Goal: Task Accomplishment & Management: Manage account settings

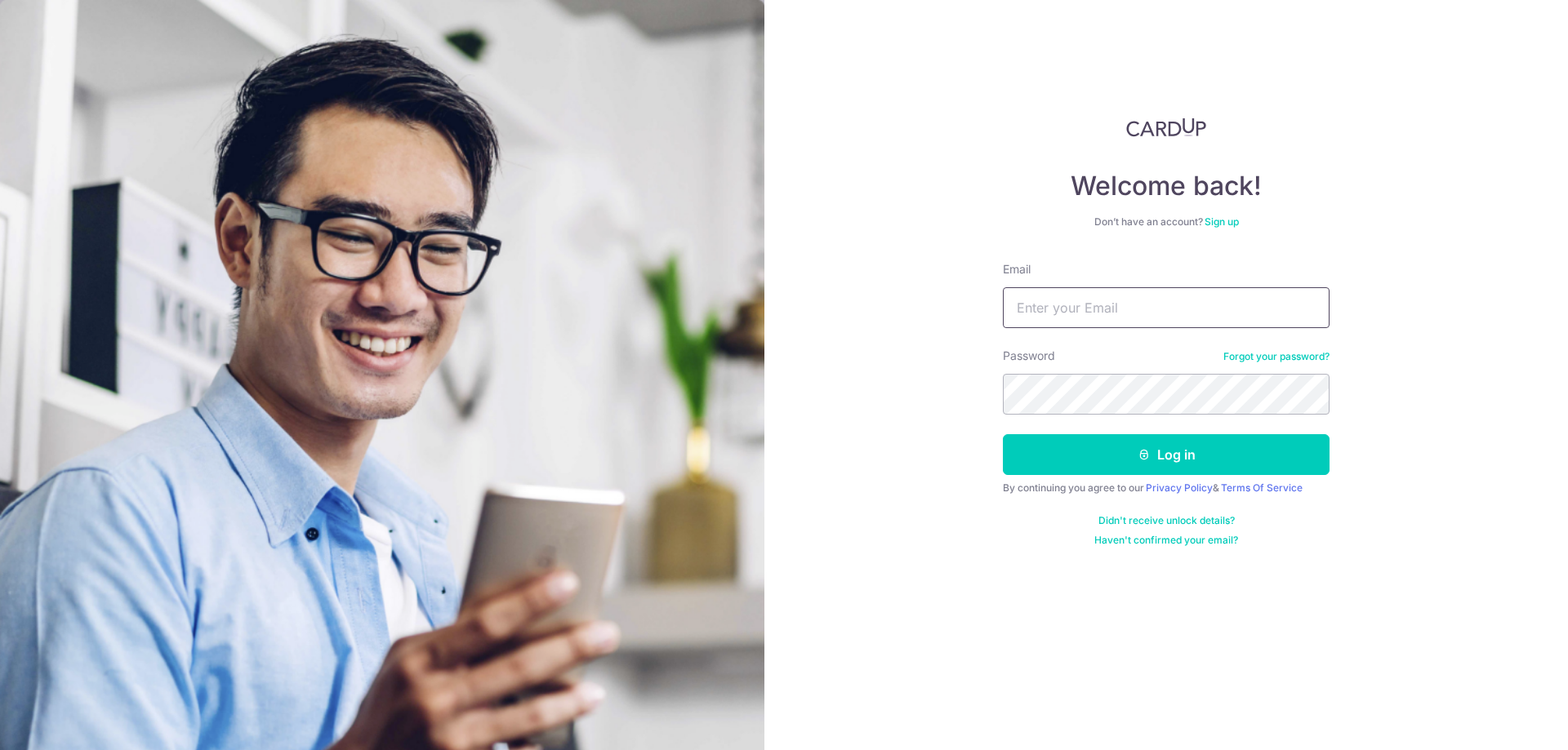
click at [1282, 301] on input "Email" at bounding box center [1166, 307] width 327 height 40
type input "[EMAIL_ADDRESS][DOMAIN_NAME]"
click at [1003, 434] on button "Log in" at bounding box center [1166, 454] width 327 height 40
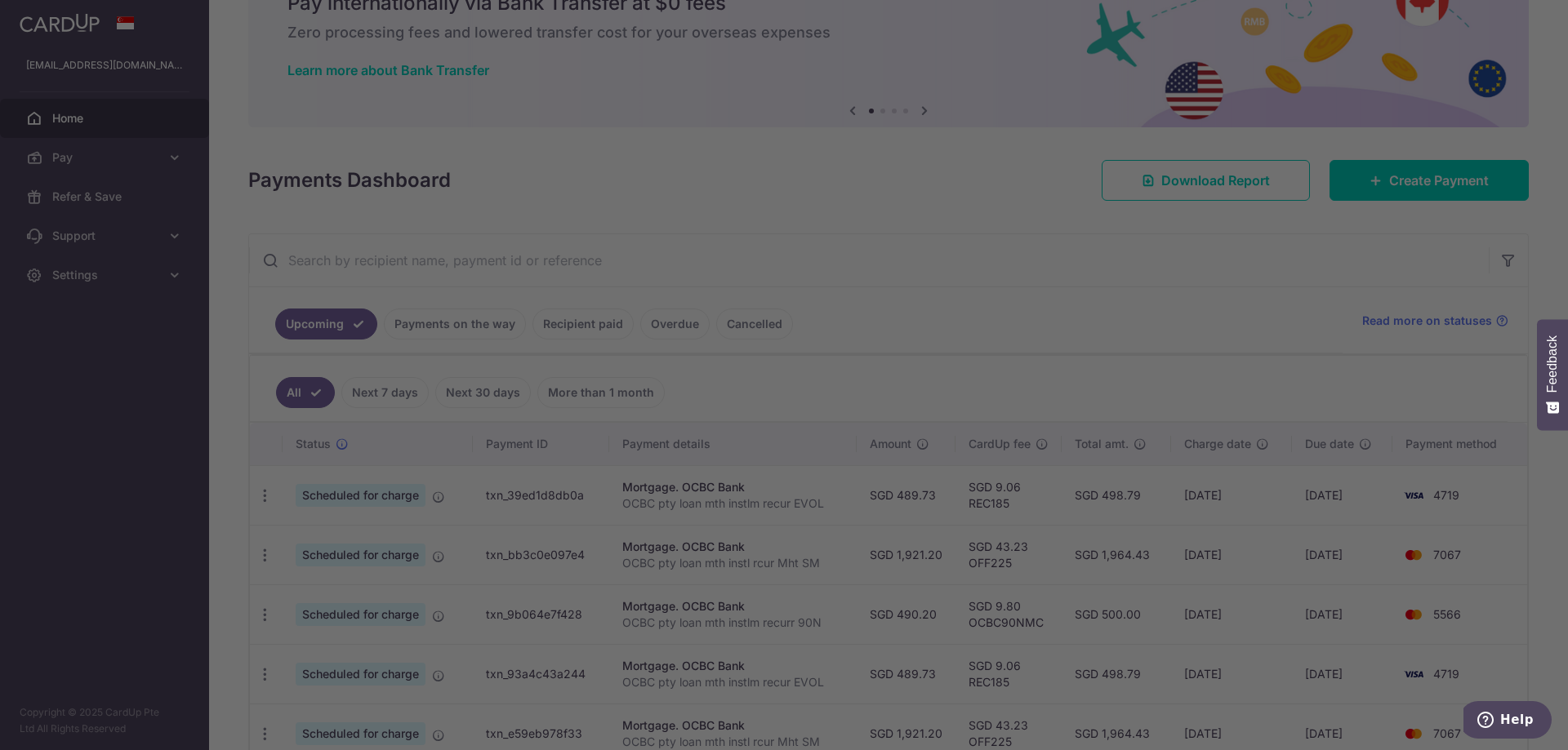
click at [267, 500] on div at bounding box center [791, 378] width 1583 height 758
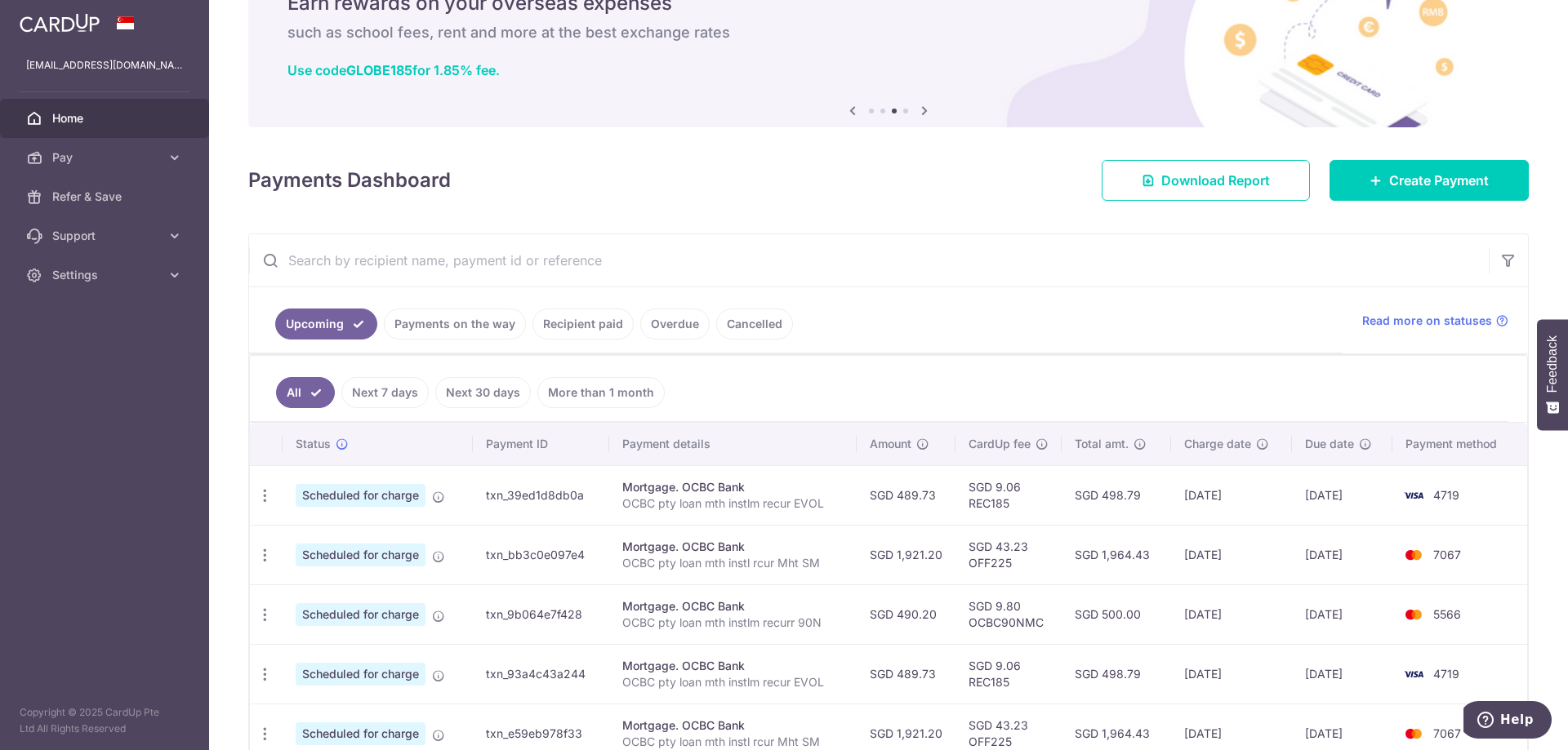
drag, startPoint x: 950, startPoint y: 332, endPoint x: 950, endPoint y: 341, distance: 9.0
click at [951, 332] on ul "Upcoming Payments on the way Recipient paid Overdue Cancelled" at bounding box center [796, 320] width 1093 height 66
click at [255, 493] on div "Update payment Cancel payment" at bounding box center [264, 495] width 30 height 30
click at [267, 498] on icon "button" at bounding box center [265, 496] width 17 height 17
click at [333, 538] on span "Update payment" at bounding box center [352, 540] width 111 height 20
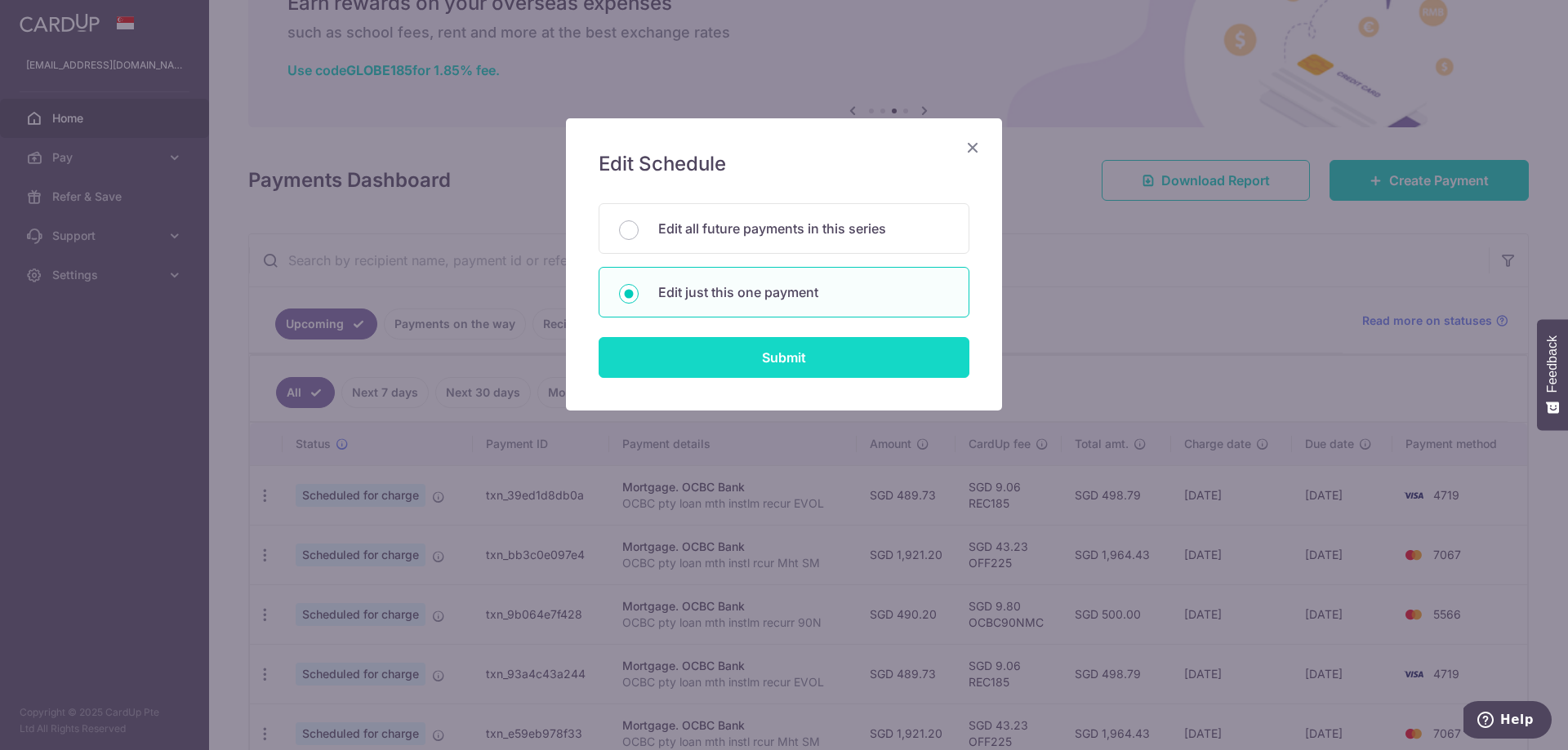
click at [788, 362] on input "Submit" at bounding box center [784, 357] width 371 height 40
radio input "true"
type input "489.73"
type input "[DATE]"
type input "OCBC pty loan mth instlm recur EVOL"
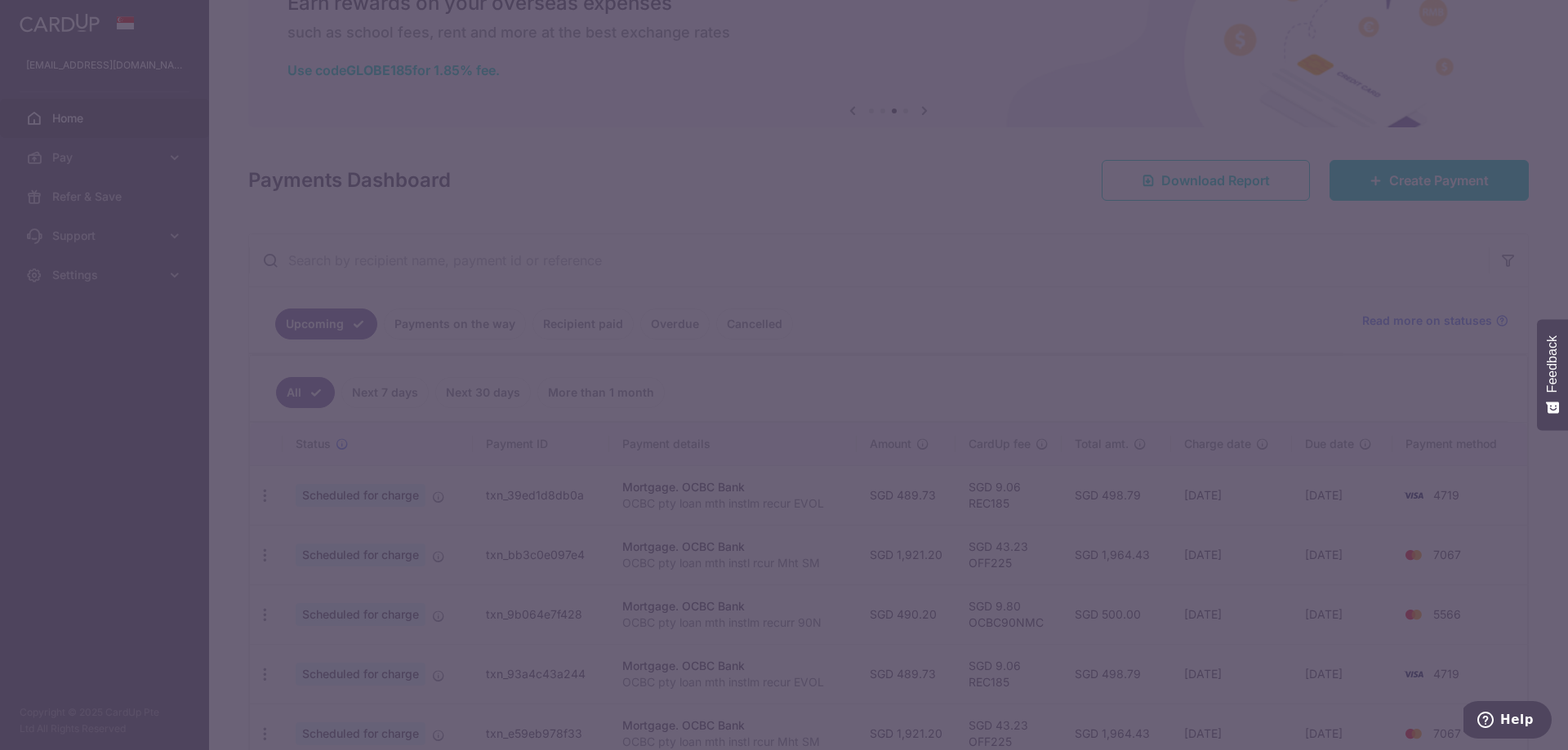
type input "REC185"
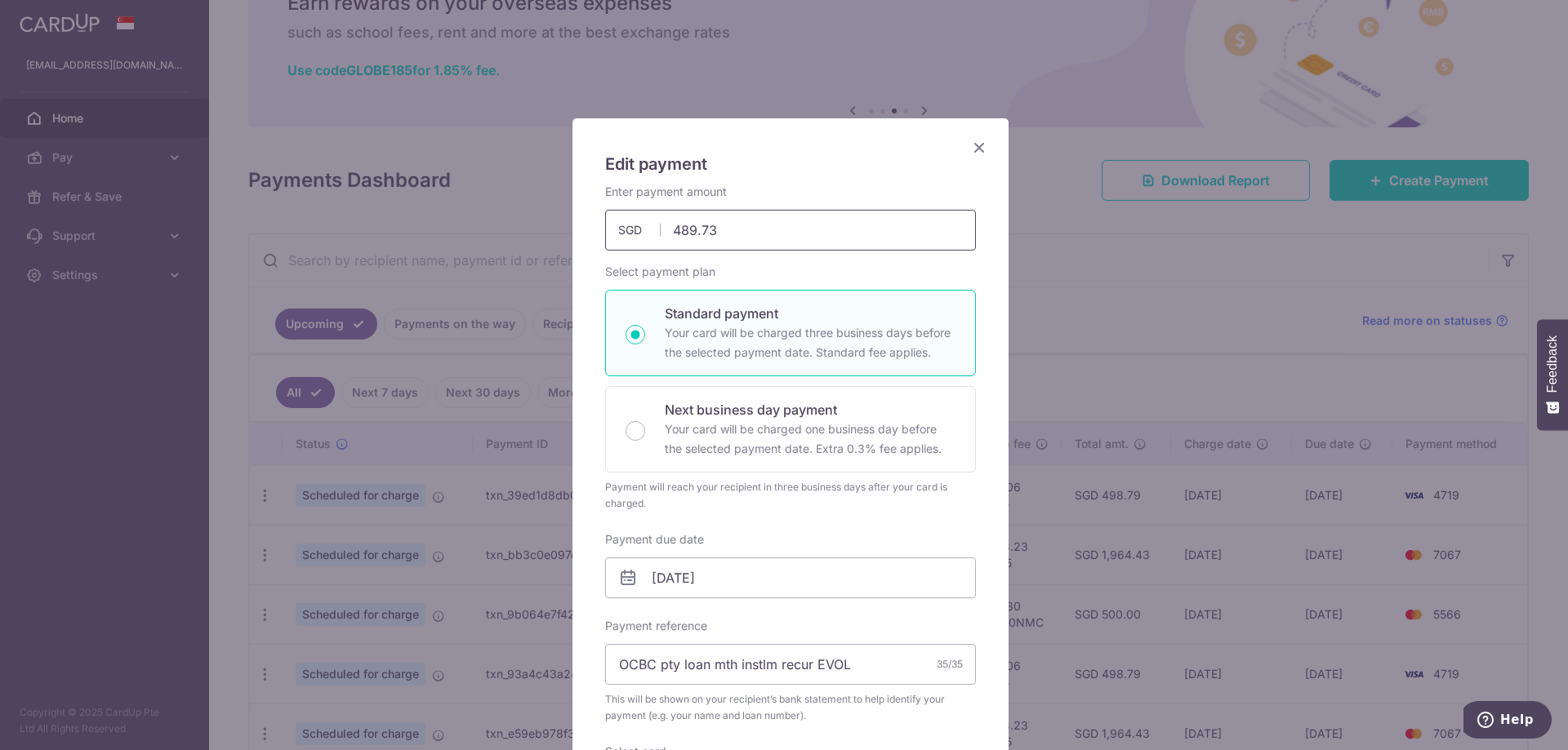
drag, startPoint x: 732, startPoint y: 240, endPoint x: 433, endPoint y: 222, distance: 299.5
click at [436, 222] on div "Edit payment By clicking apply, you will make changes to all payments to OCBC B…" at bounding box center [784, 375] width 1568 height 750
paste input "535.34"
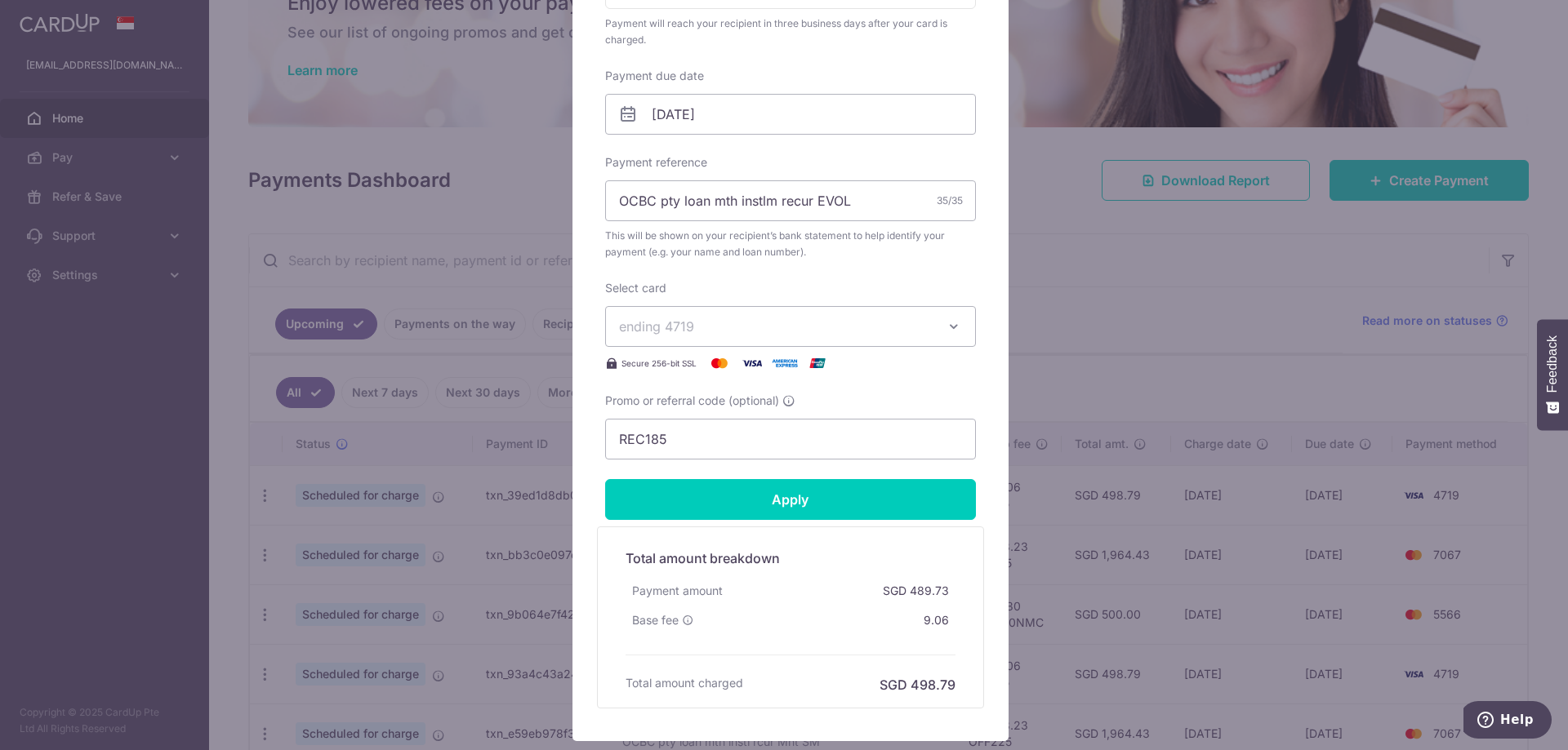
scroll to position [573, 0]
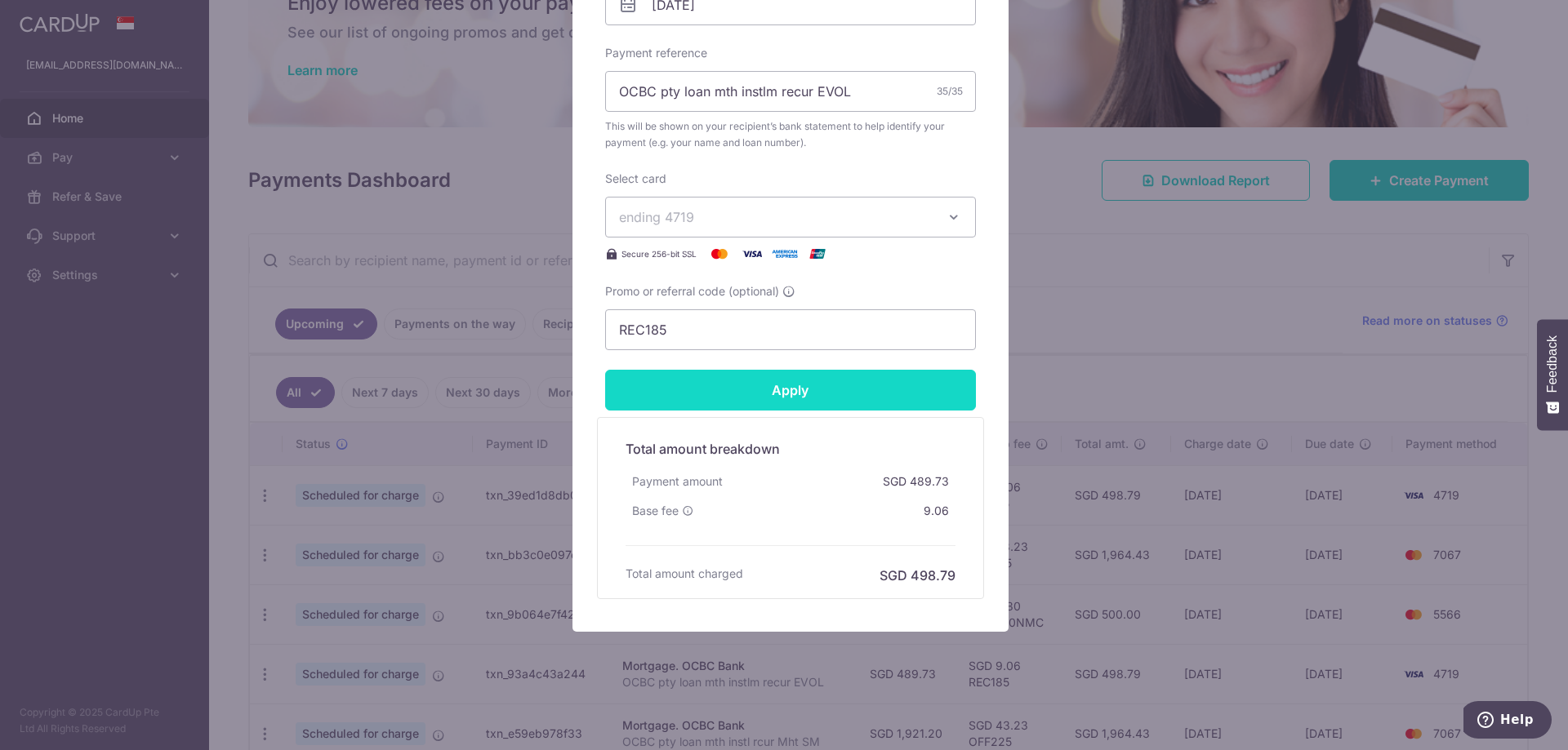
type input "535.34"
click at [794, 385] on input "Apply" at bounding box center [790, 390] width 371 height 40
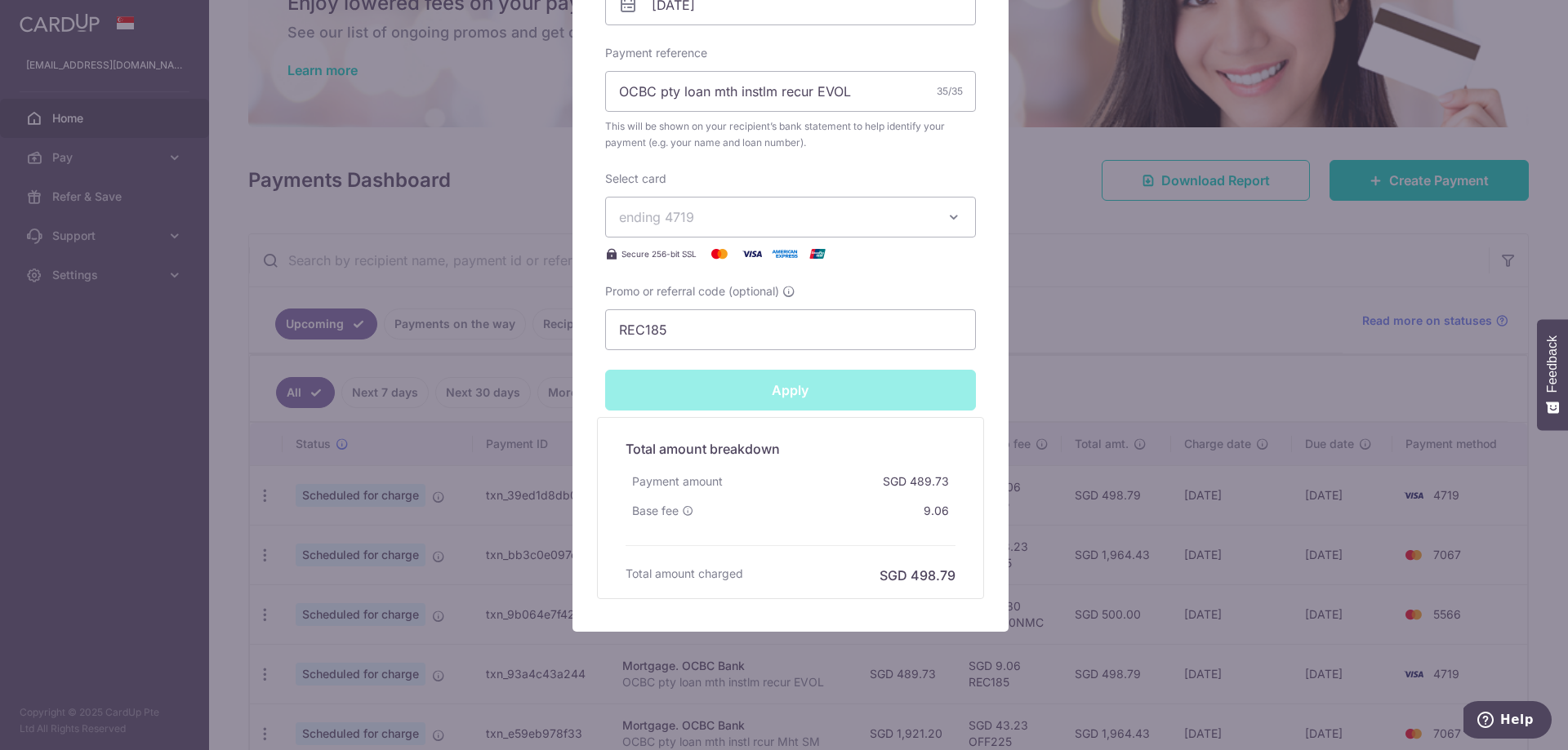
type input "Successfully Applied"
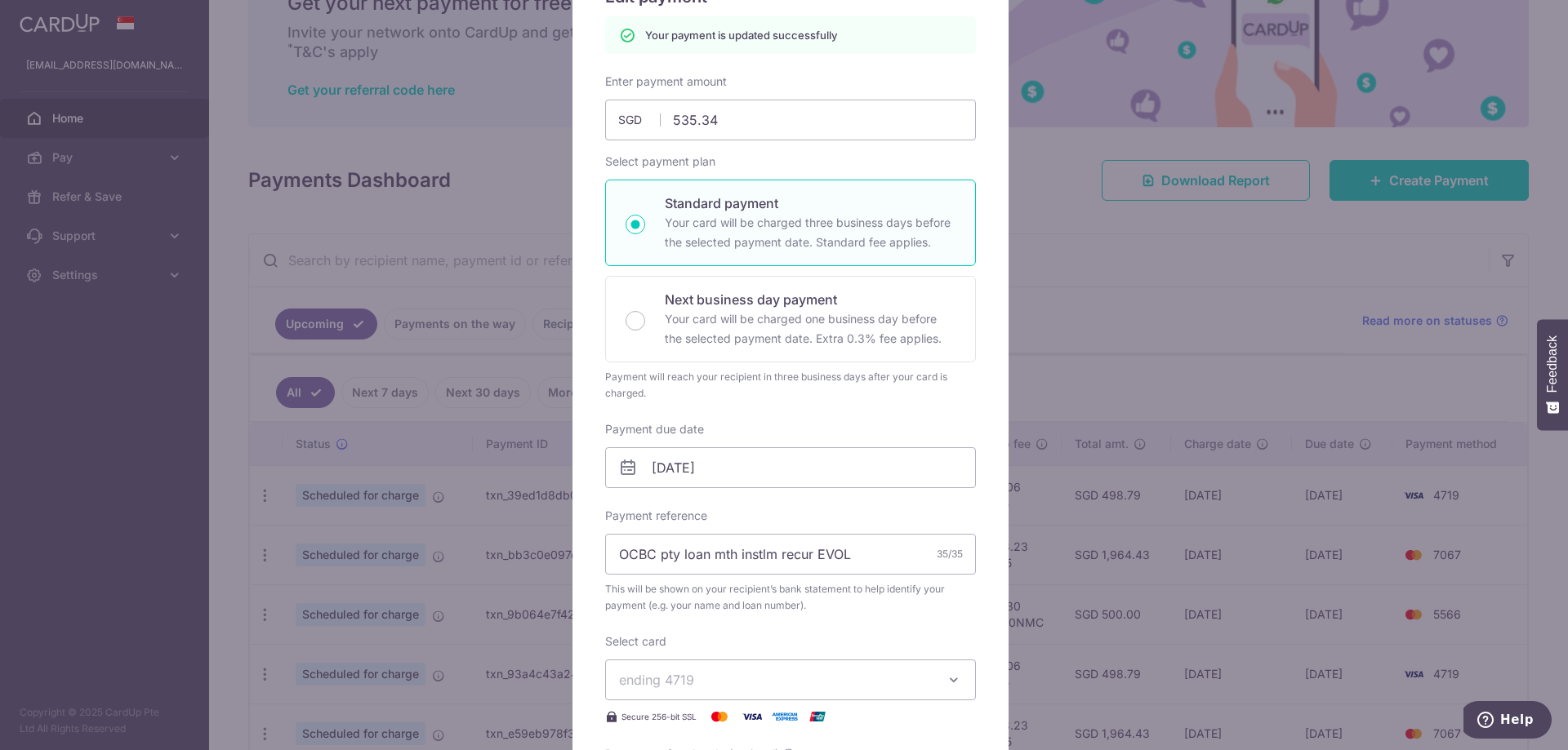
scroll to position [140, 0]
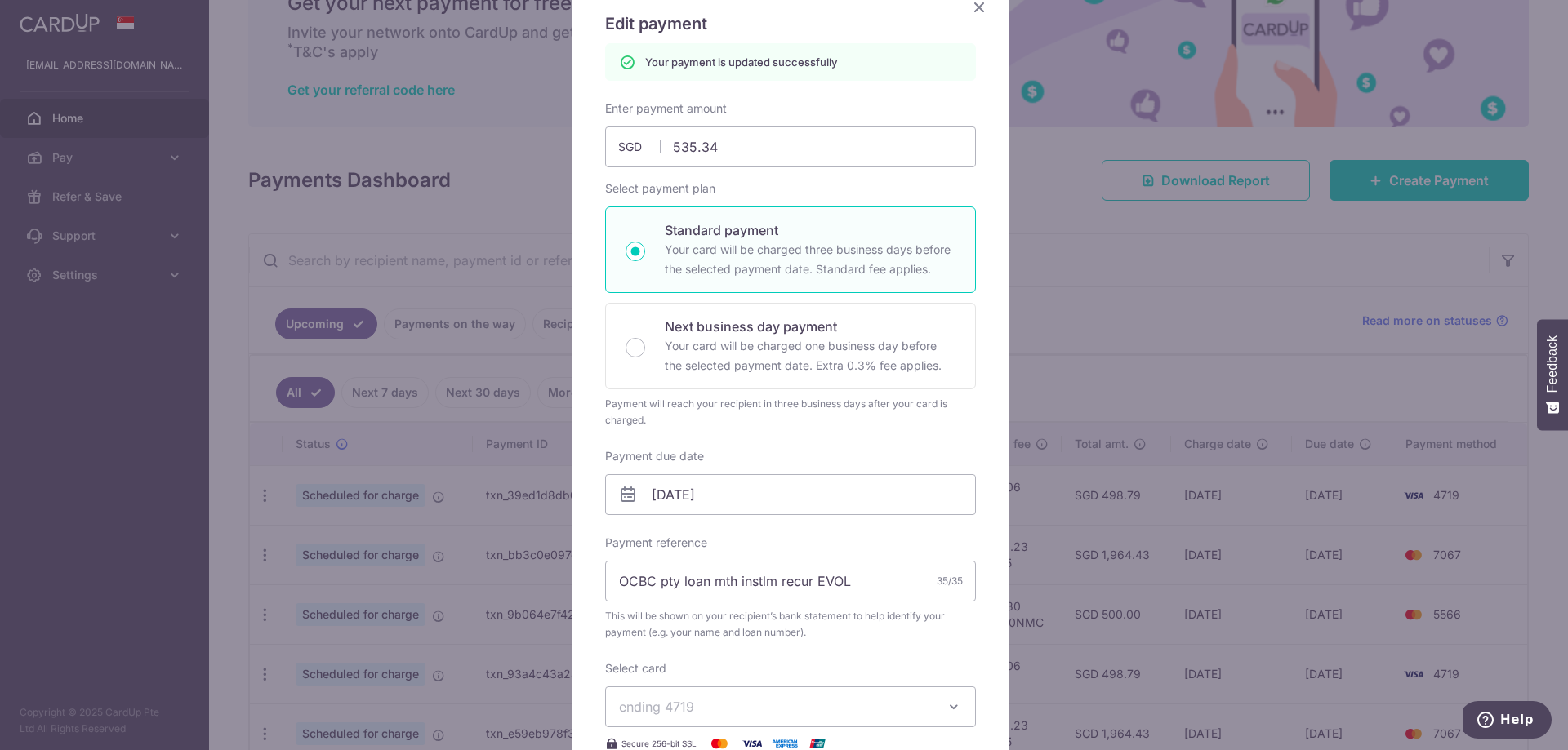
click at [1097, 191] on div "Edit payment By clicking apply, you will make changes to all payments to OCBC B…" at bounding box center [784, 375] width 1568 height 750
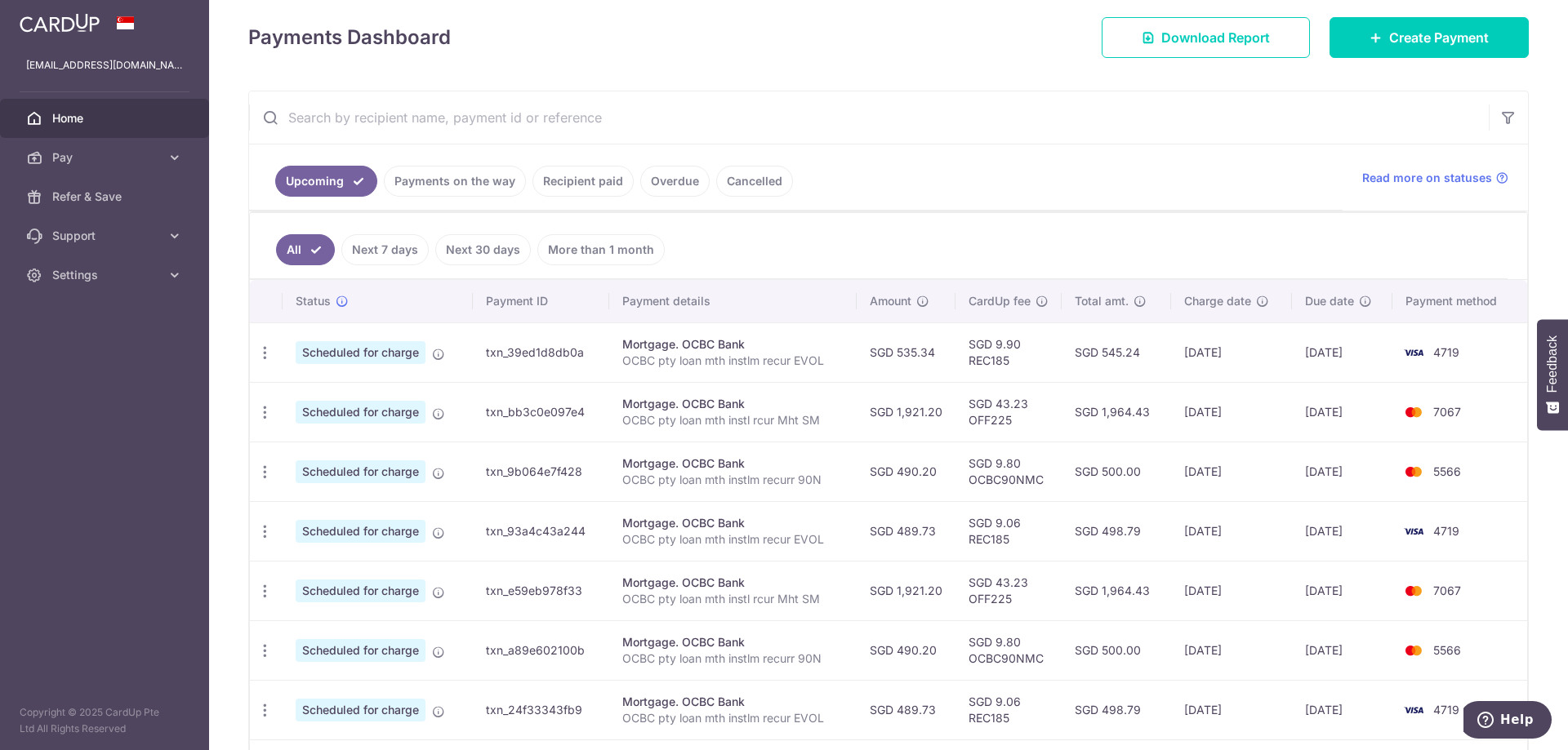
scroll to position [327, 0]
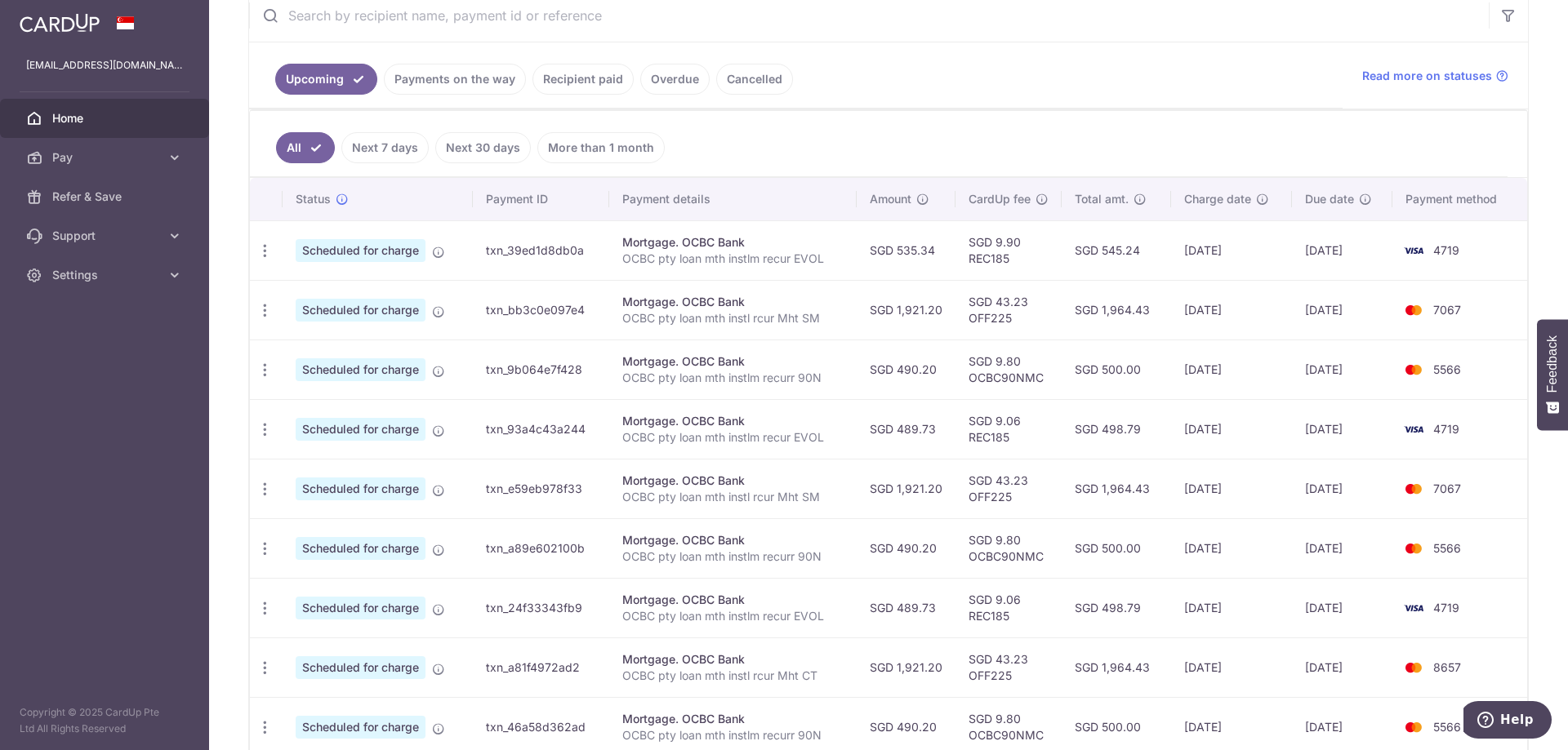
click at [1141, 276] on td "SGD 545.24" at bounding box center [1116, 249] width 109 height 59
drag, startPoint x: 1100, startPoint y: 310, endPoint x: 1163, endPoint y: 310, distance: 63.0
click at [1163, 310] on td "SGD 1,964.43" at bounding box center [1116, 310] width 109 height 59
copy td "1,964.43"
click at [83, 269] on span "Settings" at bounding box center [106, 274] width 108 height 16
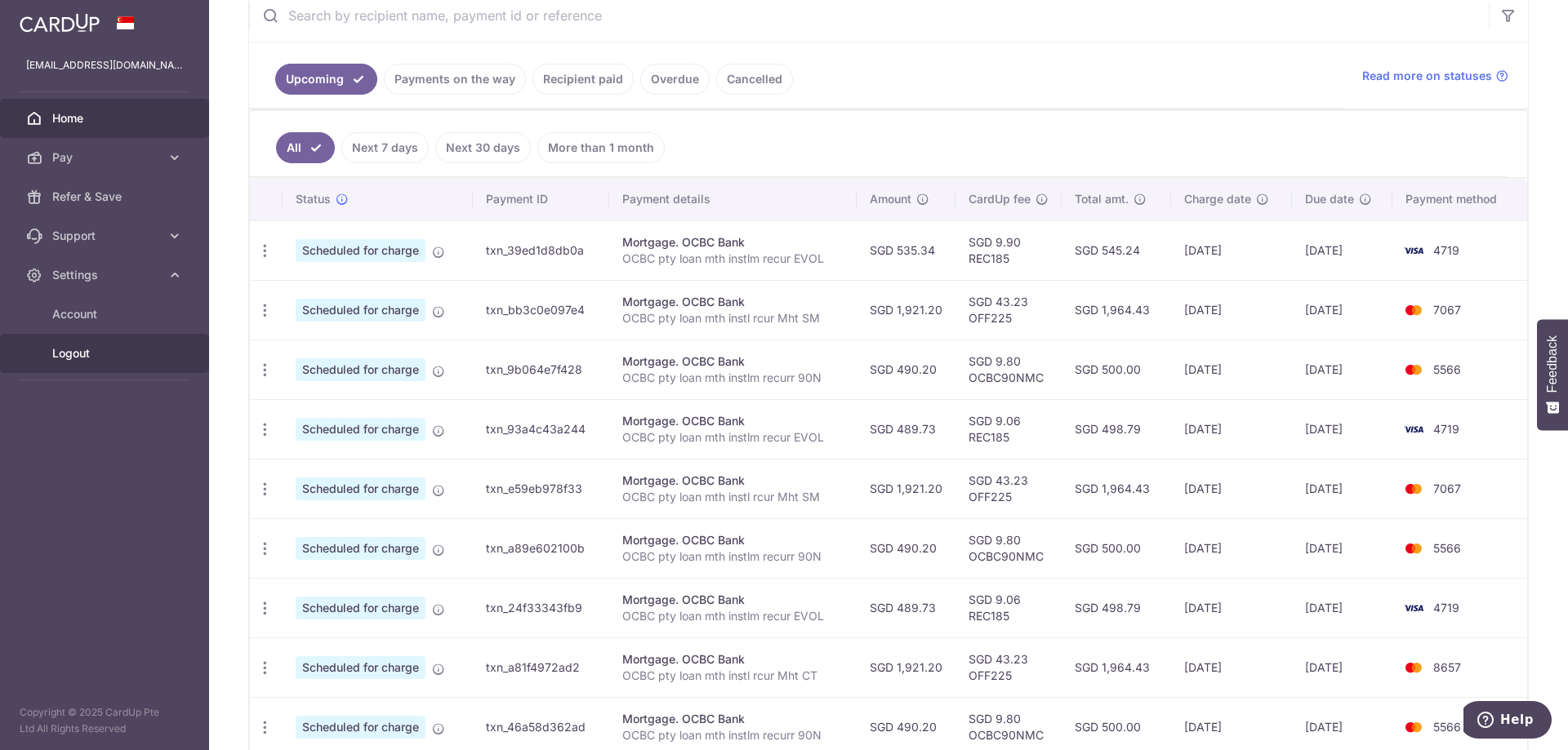
click at [99, 352] on span "Logout" at bounding box center [106, 353] width 108 height 16
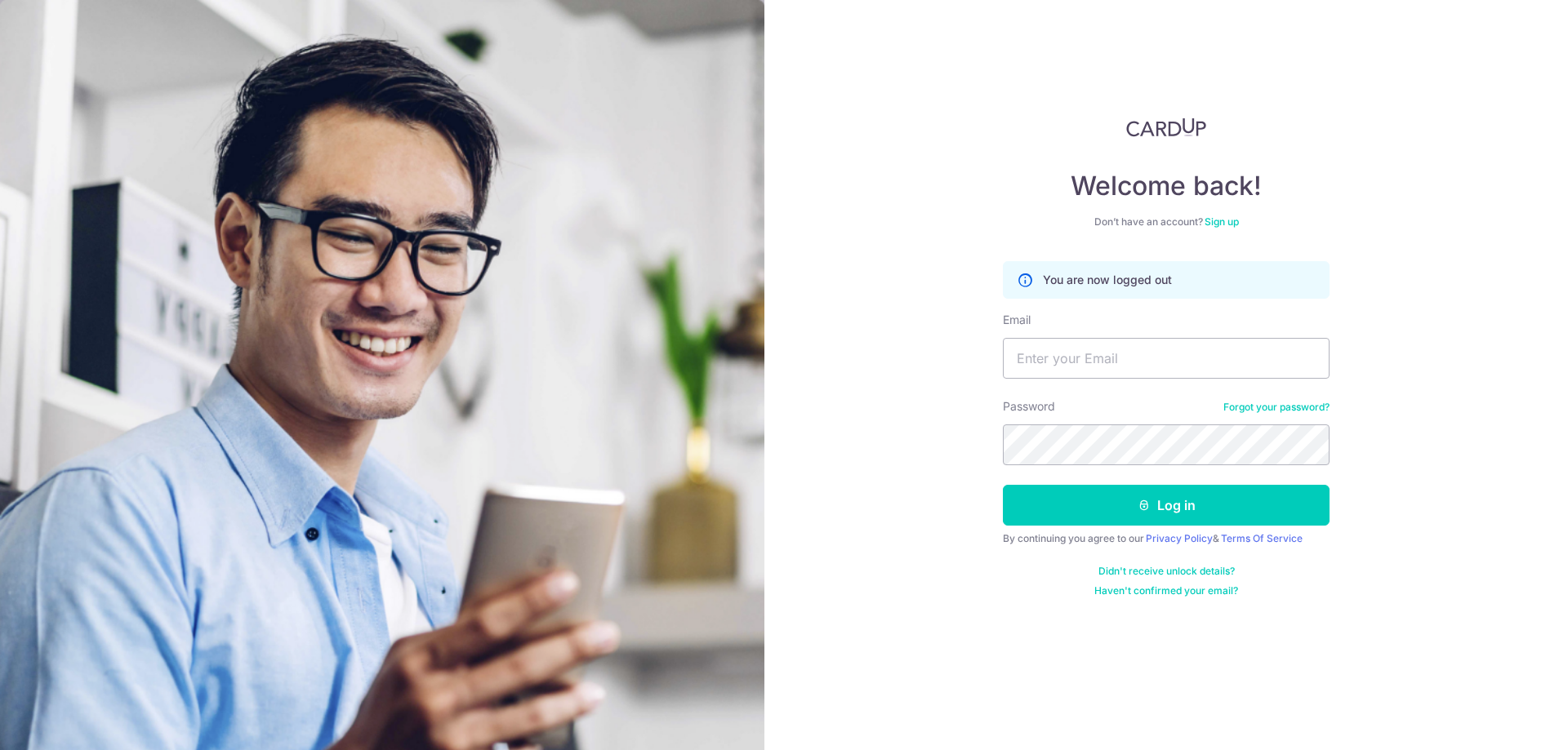
type input "pohsooming@gmail.com"
click at [1087, 426] on div "Password Forgot your password?" at bounding box center [1166, 432] width 327 height 67
click at [1003, 485] on button "Log in" at bounding box center [1166, 505] width 327 height 40
